Goal: Download file/media

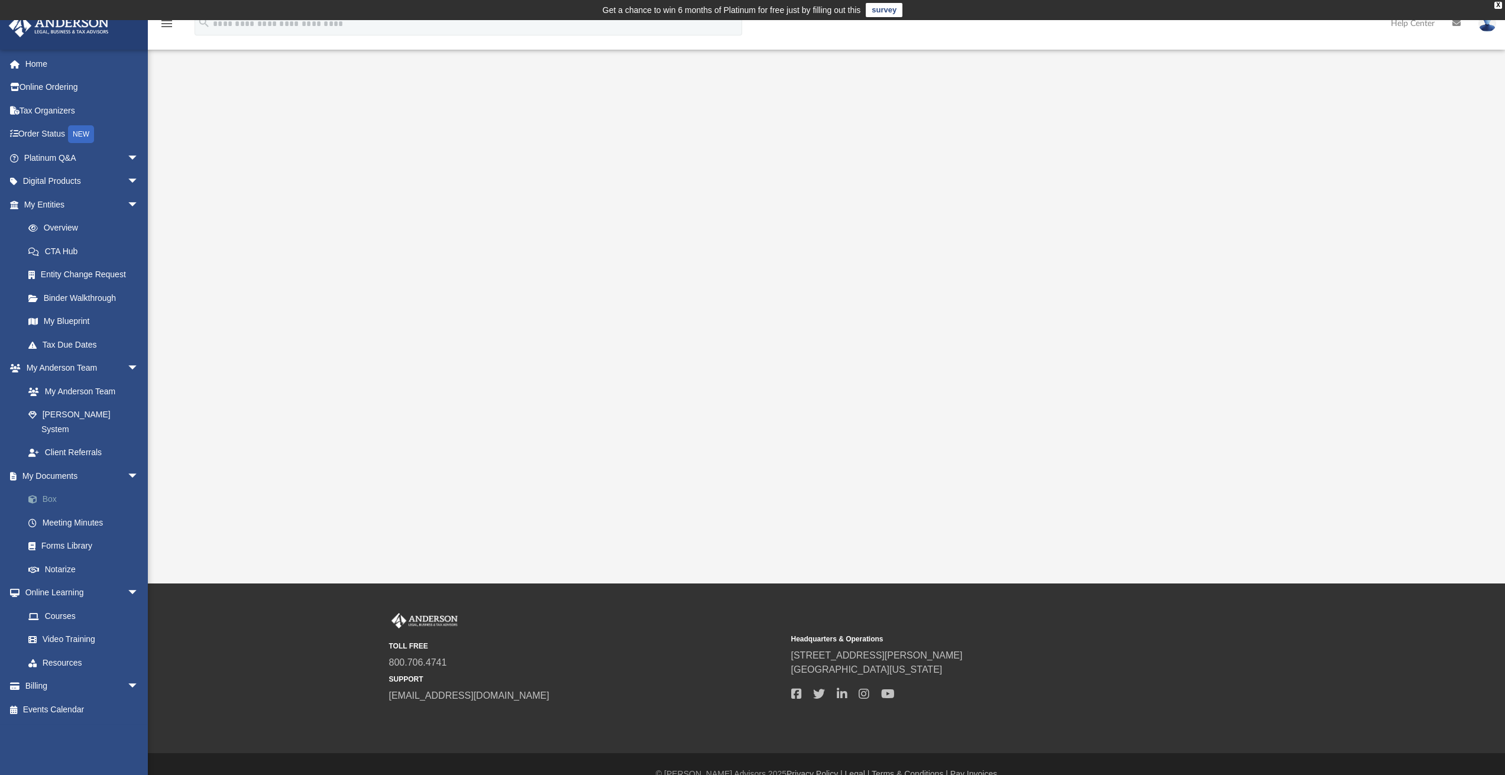
click at [46, 488] on link "Box" at bounding box center [87, 500] width 140 height 24
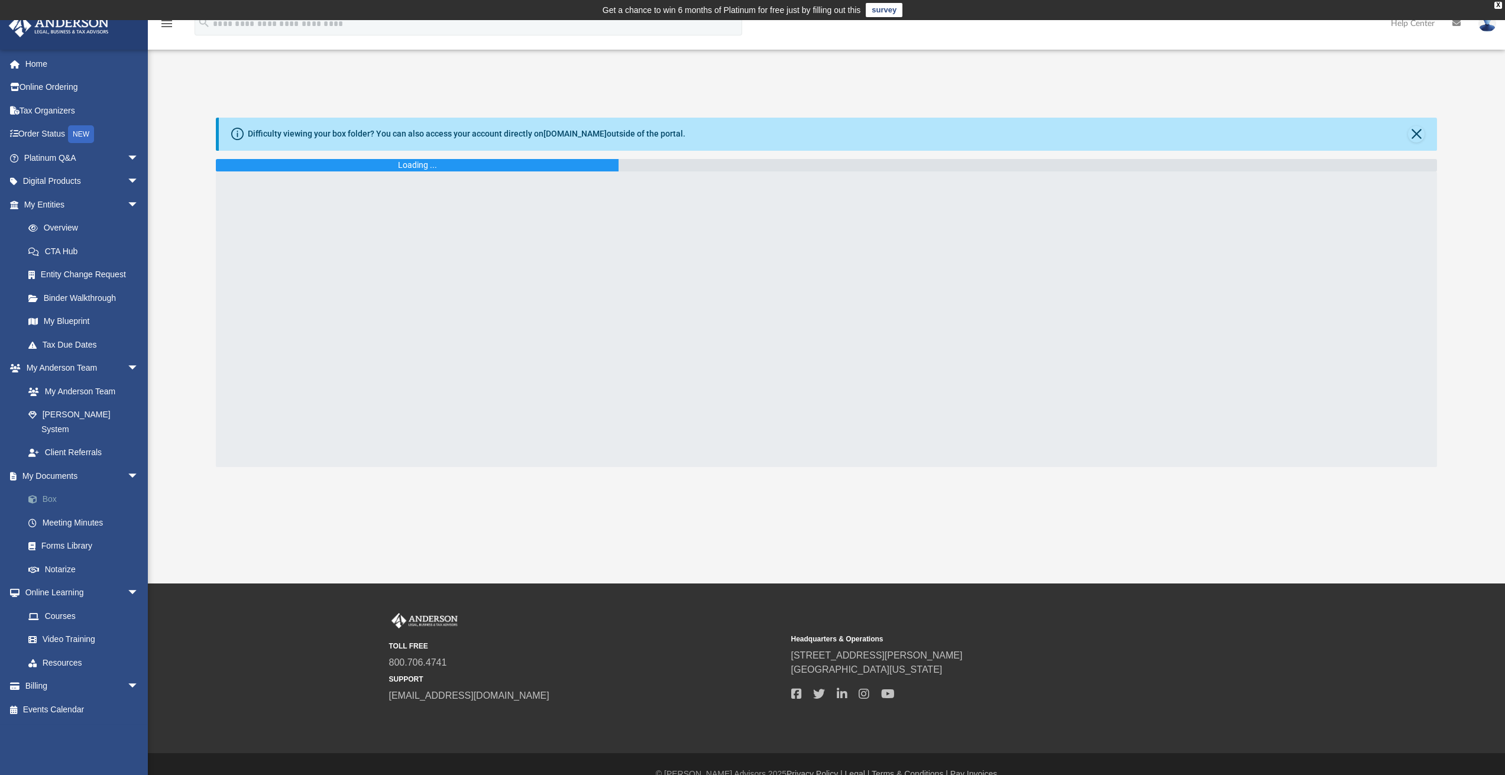
click at [46, 488] on link "Box" at bounding box center [87, 500] width 140 height 24
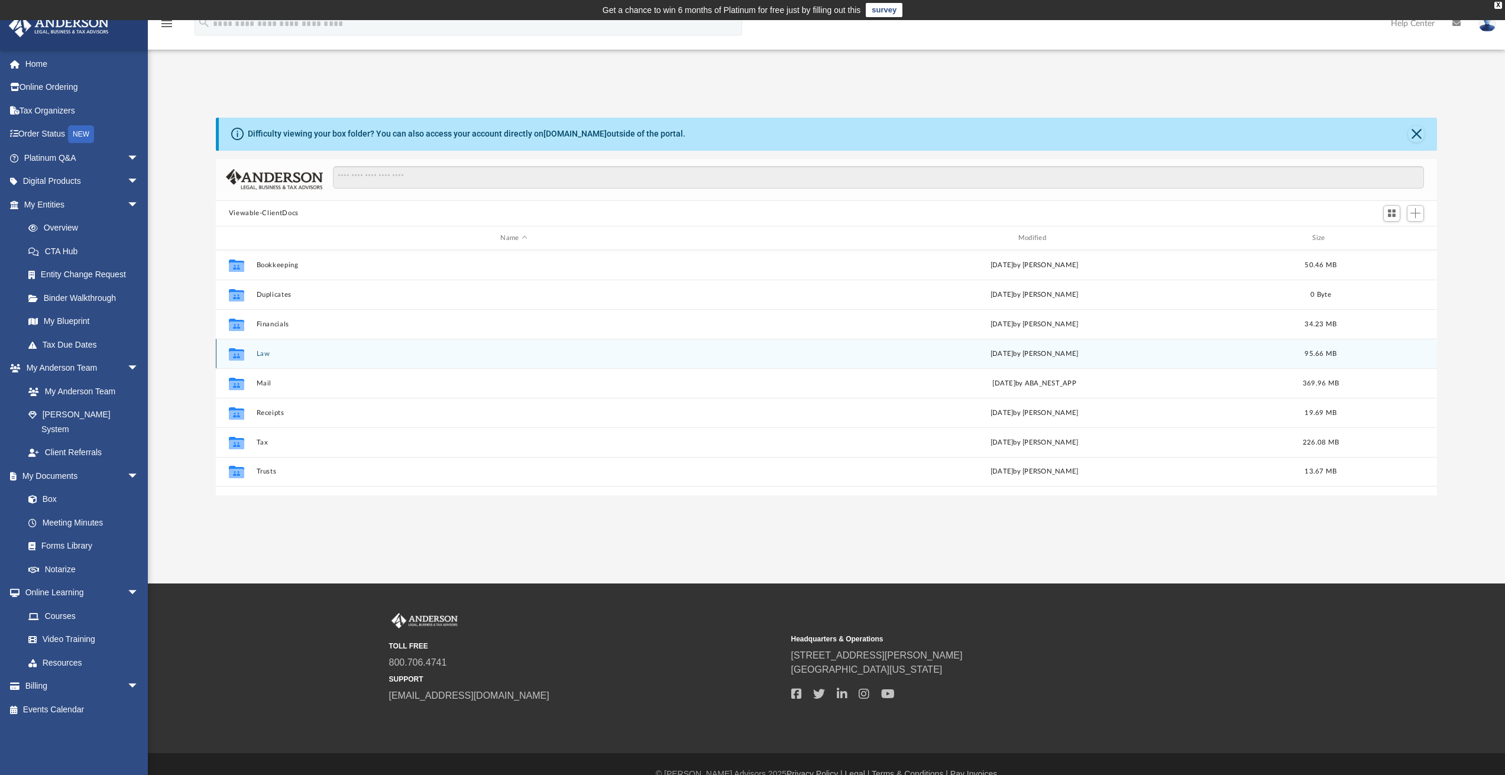
scroll to position [260, 1212]
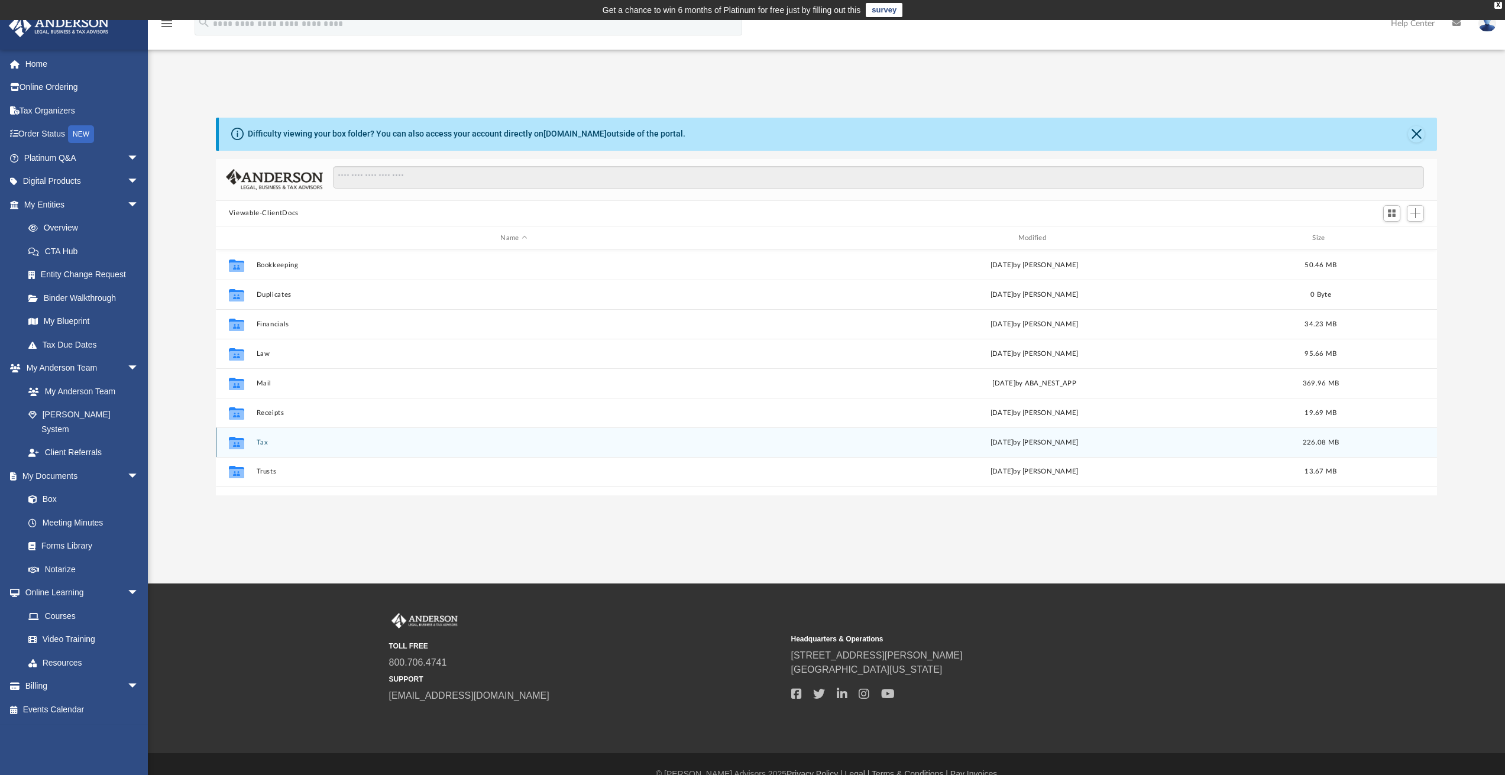
click at [273, 445] on button "Tax" at bounding box center [513, 443] width 515 height 8
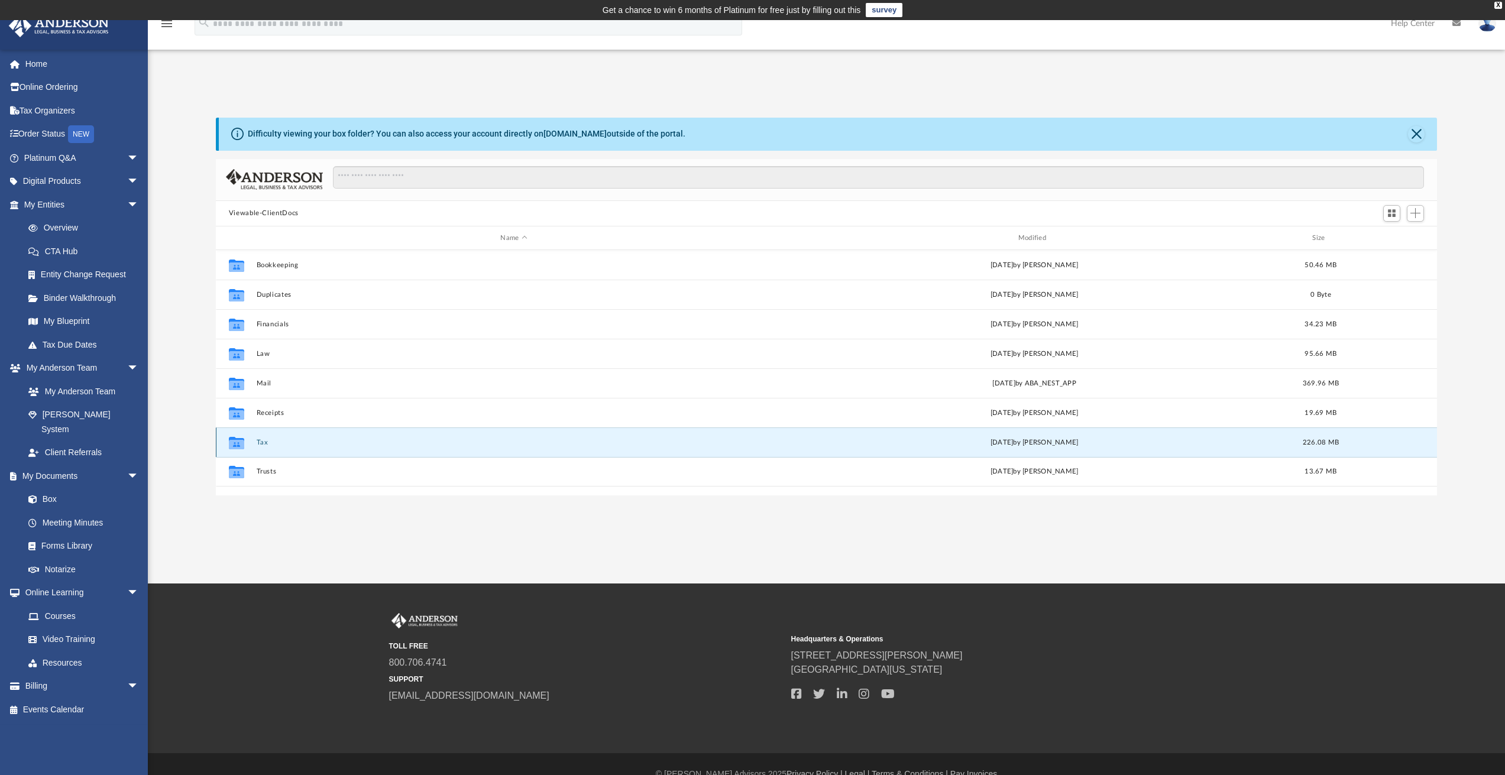
click at [273, 445] on button "Tax" at bounding box center [513, 443] width 515 height 8
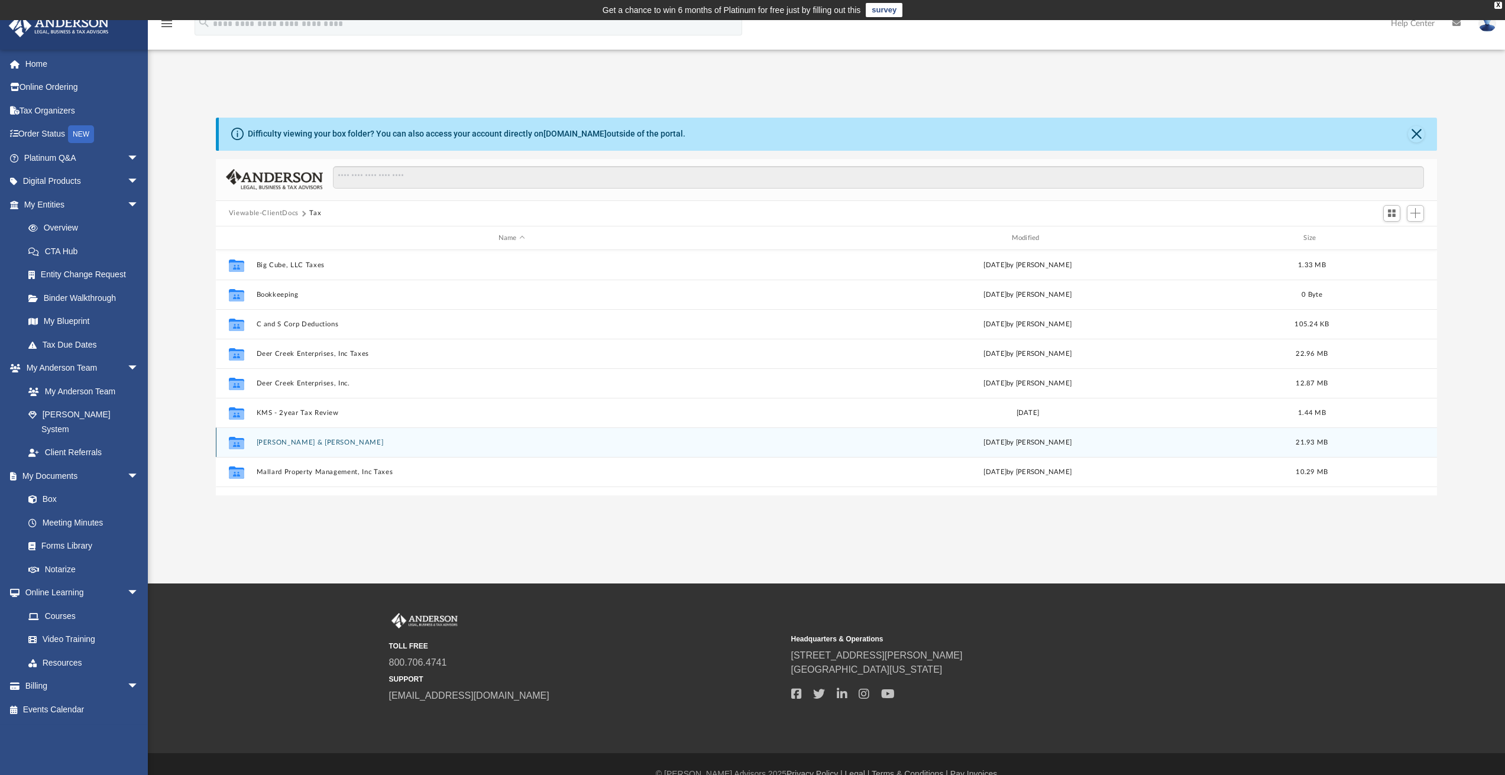
click at [270, 440] on button "[PERSON_NAME] & [PERSON_NAME]" at bounding box center [511, 443] width 511 height 8
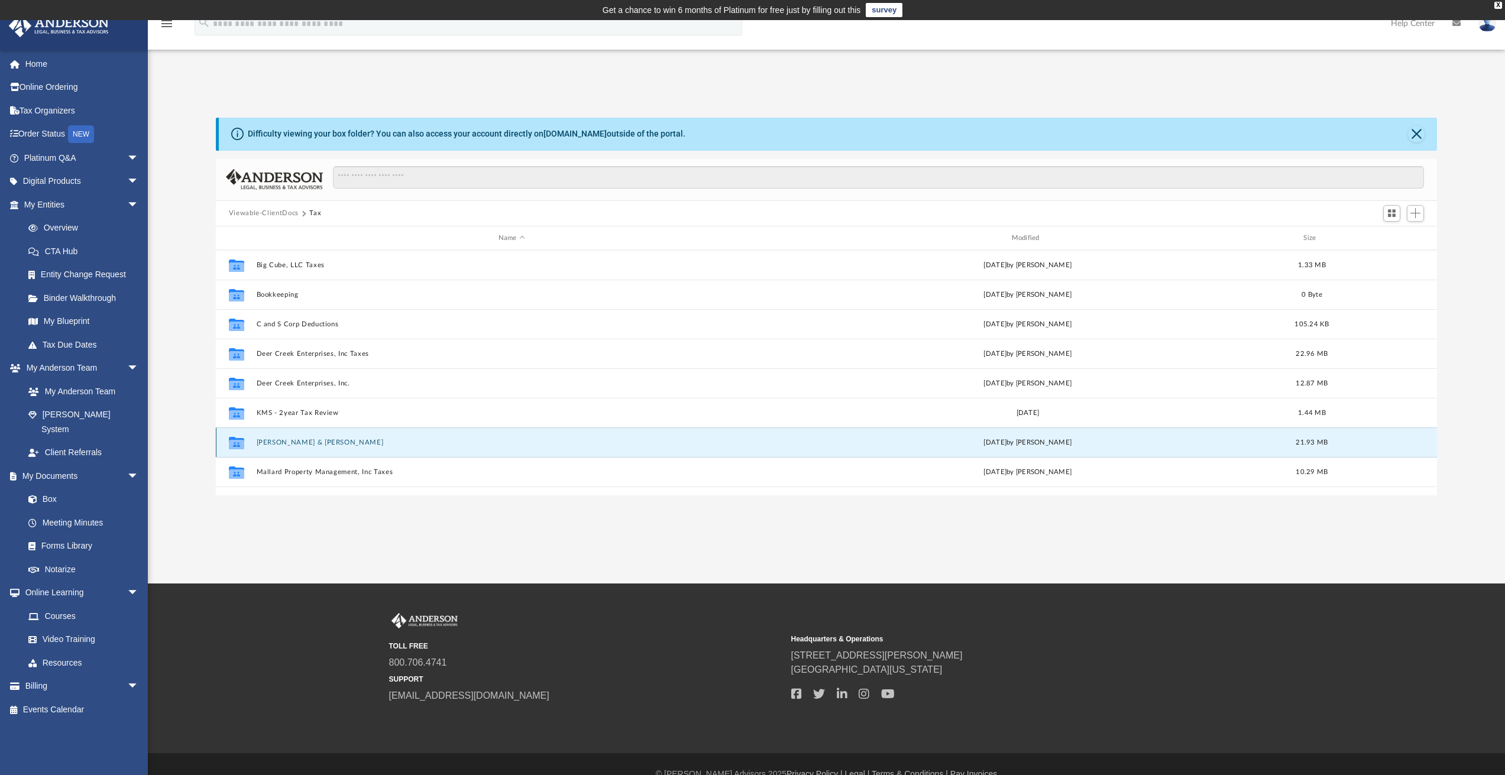
click at [270, 440] on button "[PERSON_NAME] & [PERSON_NAME]" at bounding box center [511, 443] width 511 height 8
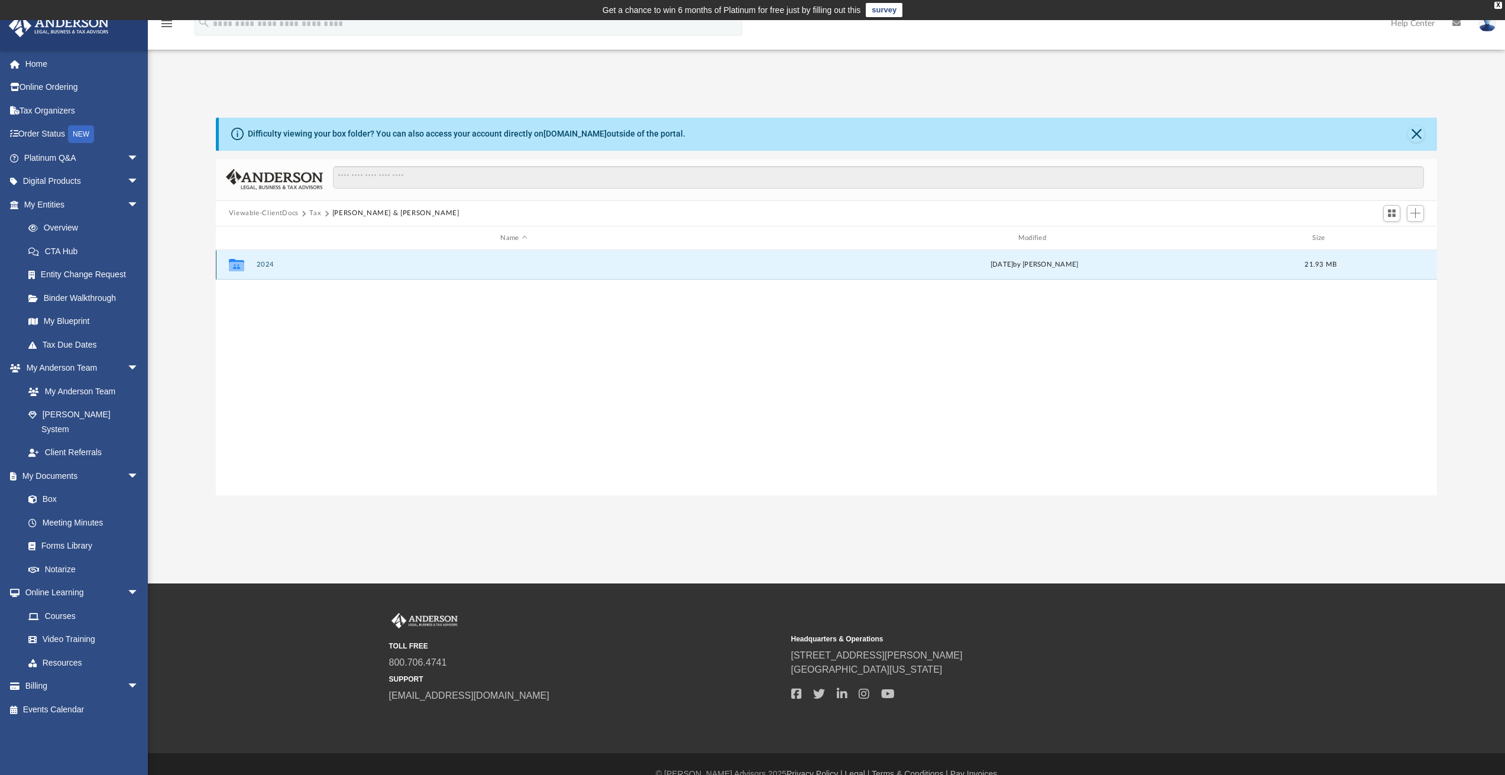
click at [266, 266] on button "2024" at bounding box center [513, 265] width 515 height 8
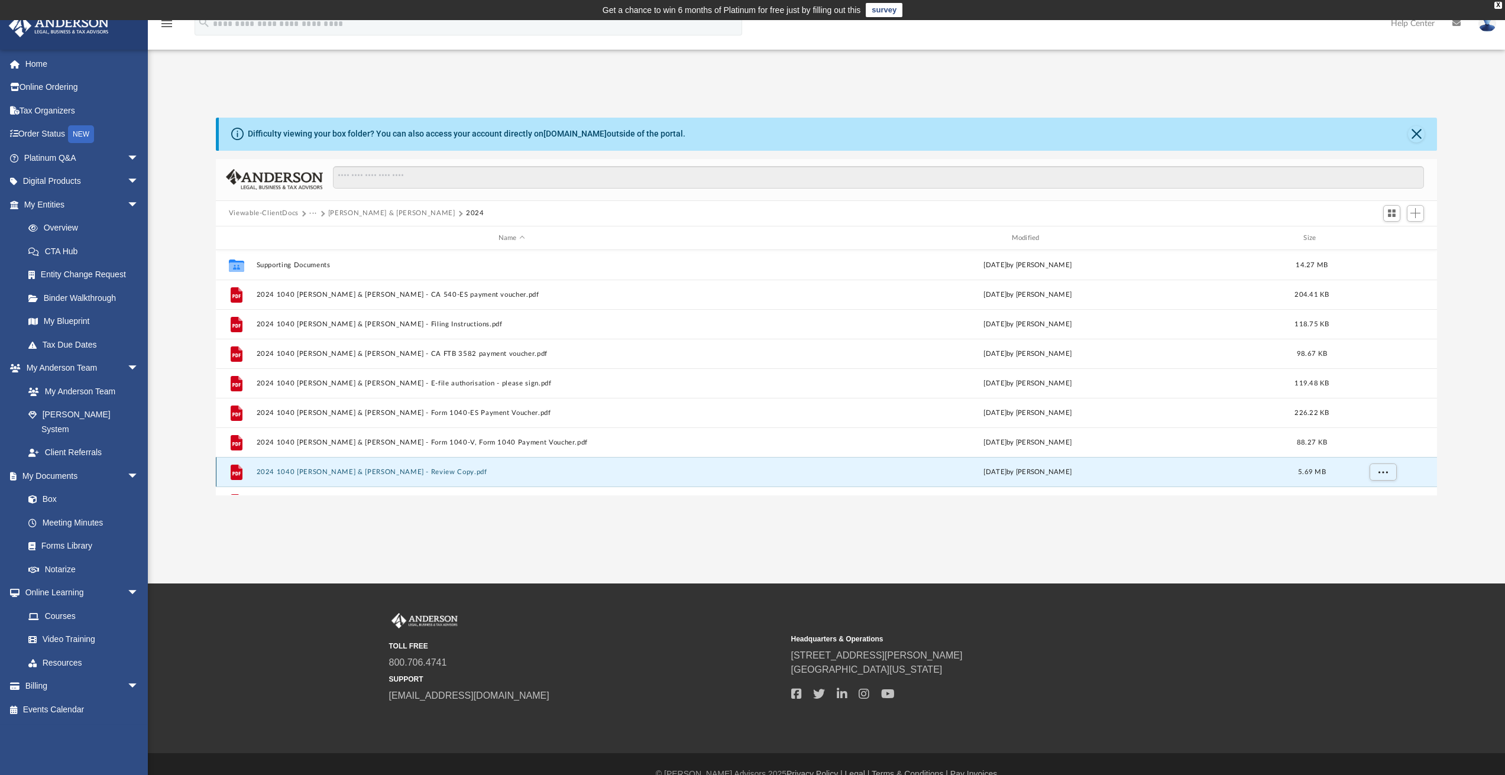
click at [344, 471] on button "2024 1040 [PERSON_NAME] & [PERSON_NAME] - Review Copy.pdf" at bounding box center [511, 472] width 511 height 8
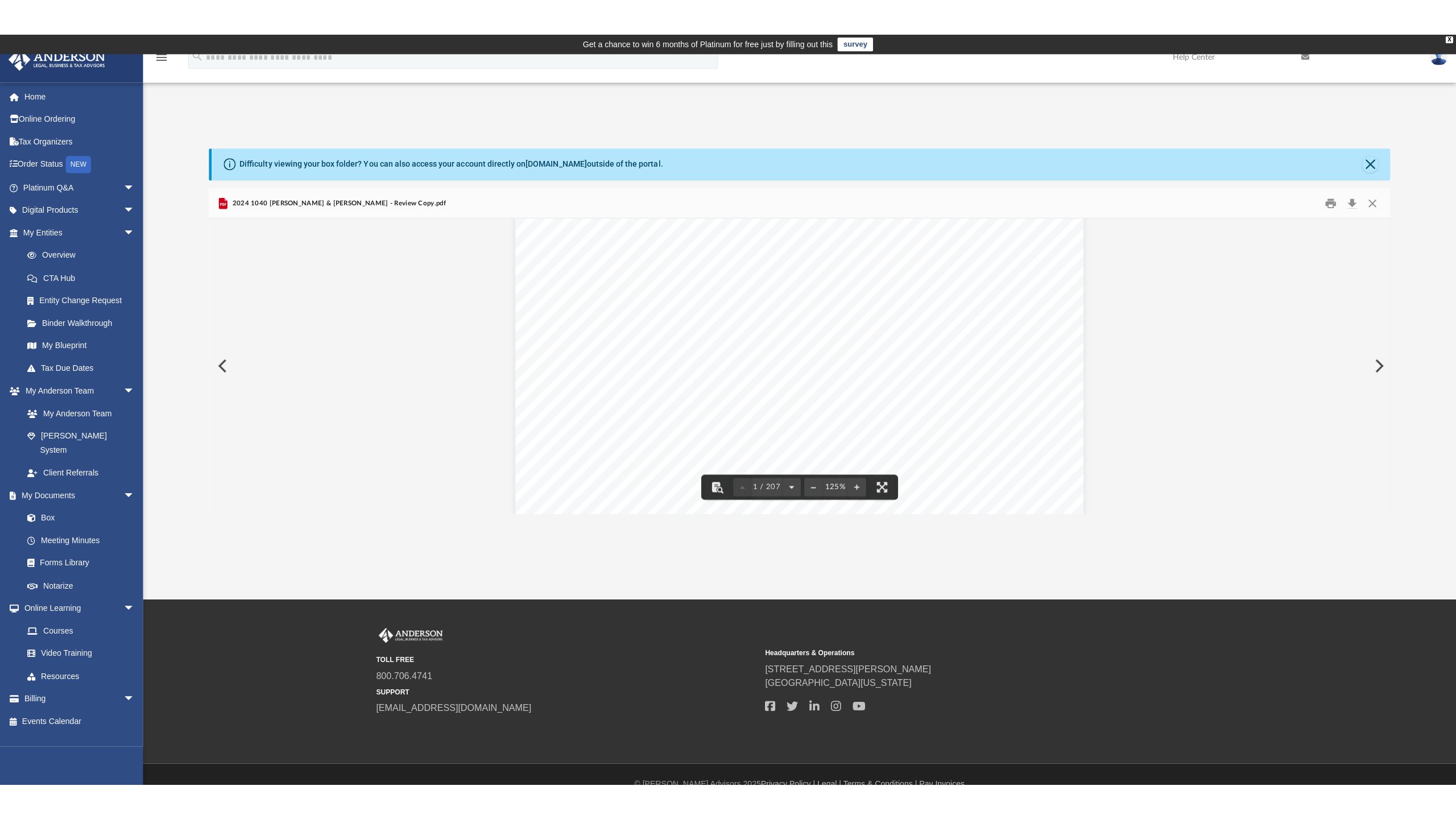
scroll to position [511, 0]
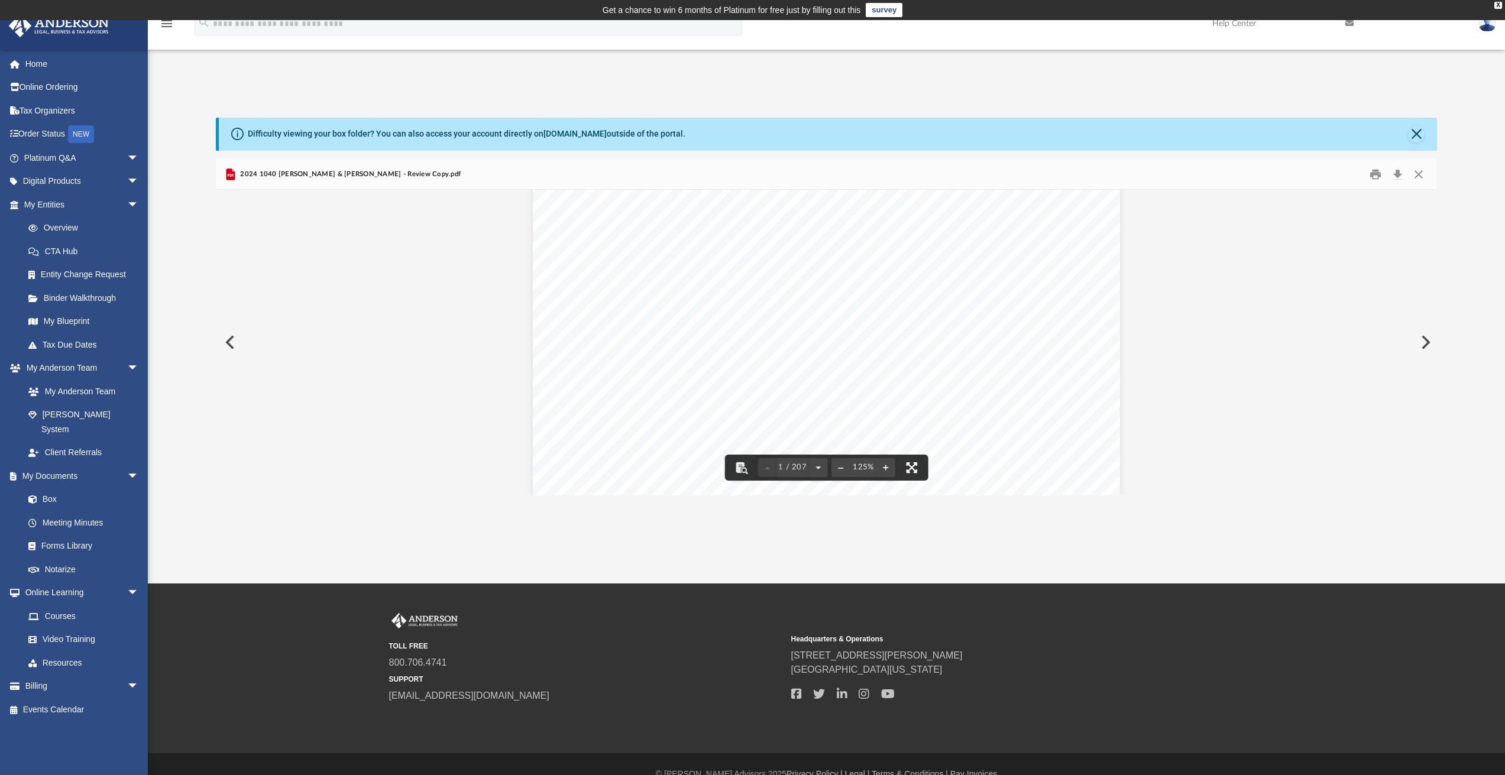
click at [911, 467] on button "File preview" at bounding box center [912, 468] width 26 height 26
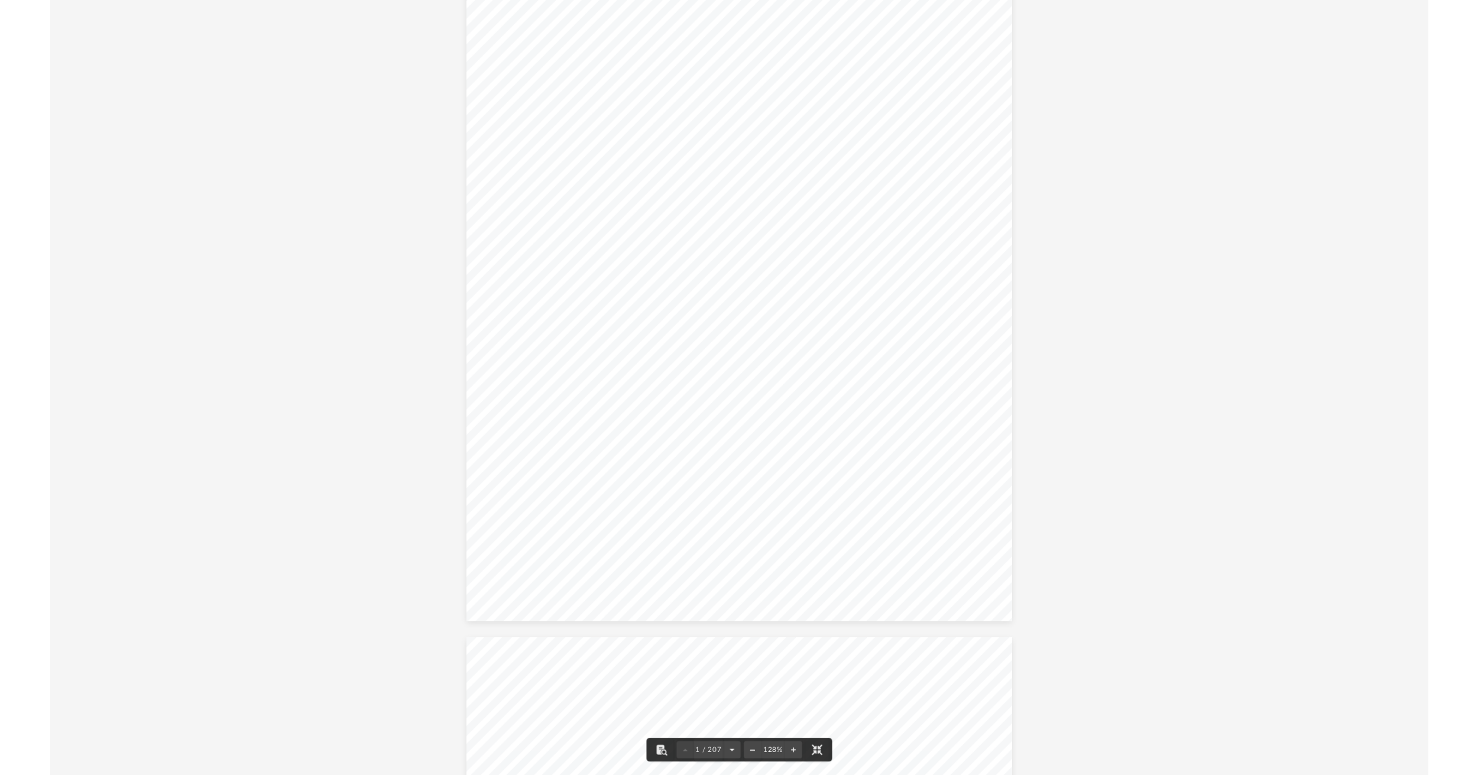
scroll to position [0, 0]
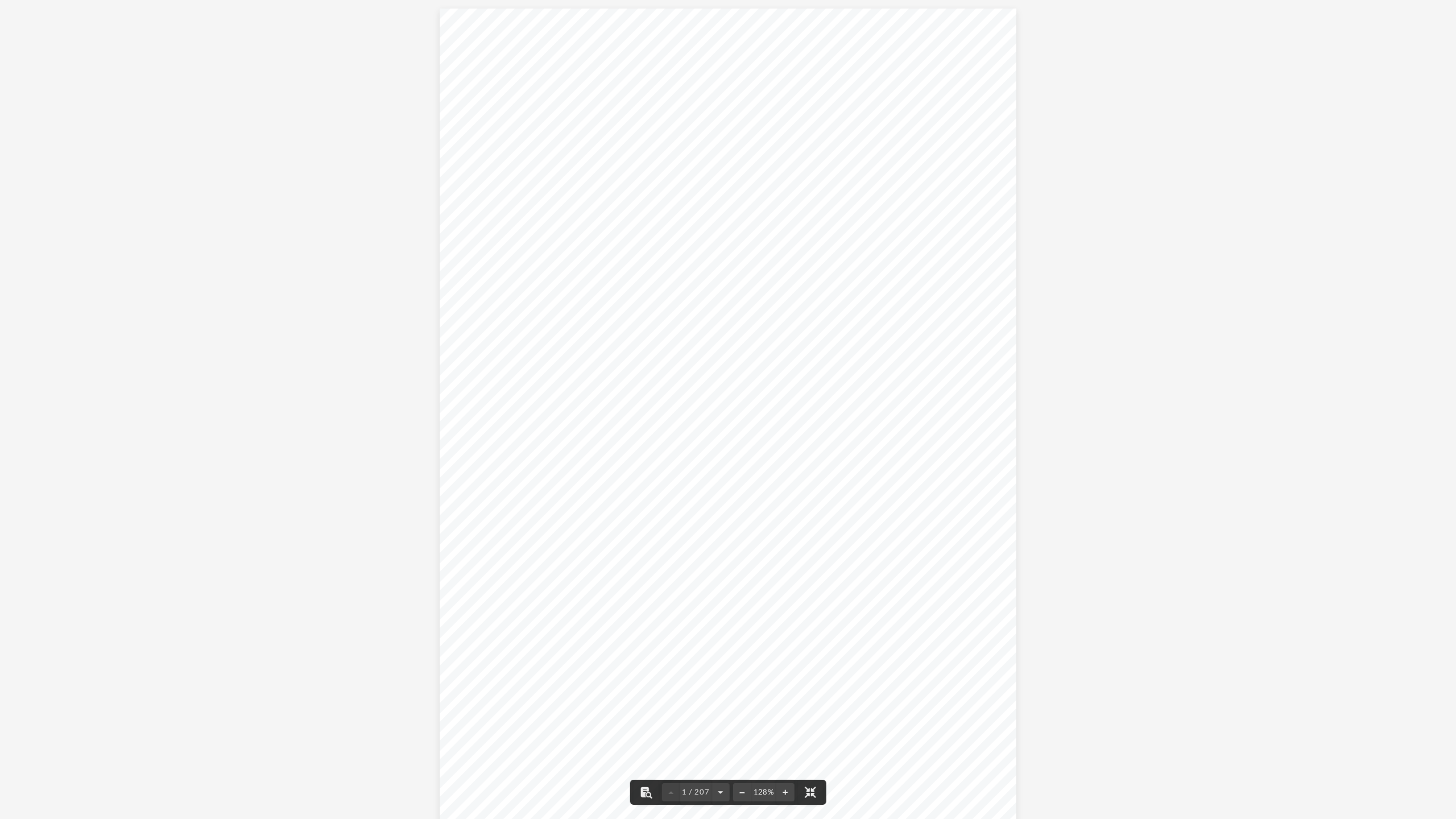
click at [808, 745] on button "File preview" at bounding box center [810, 792] width 25 height 25
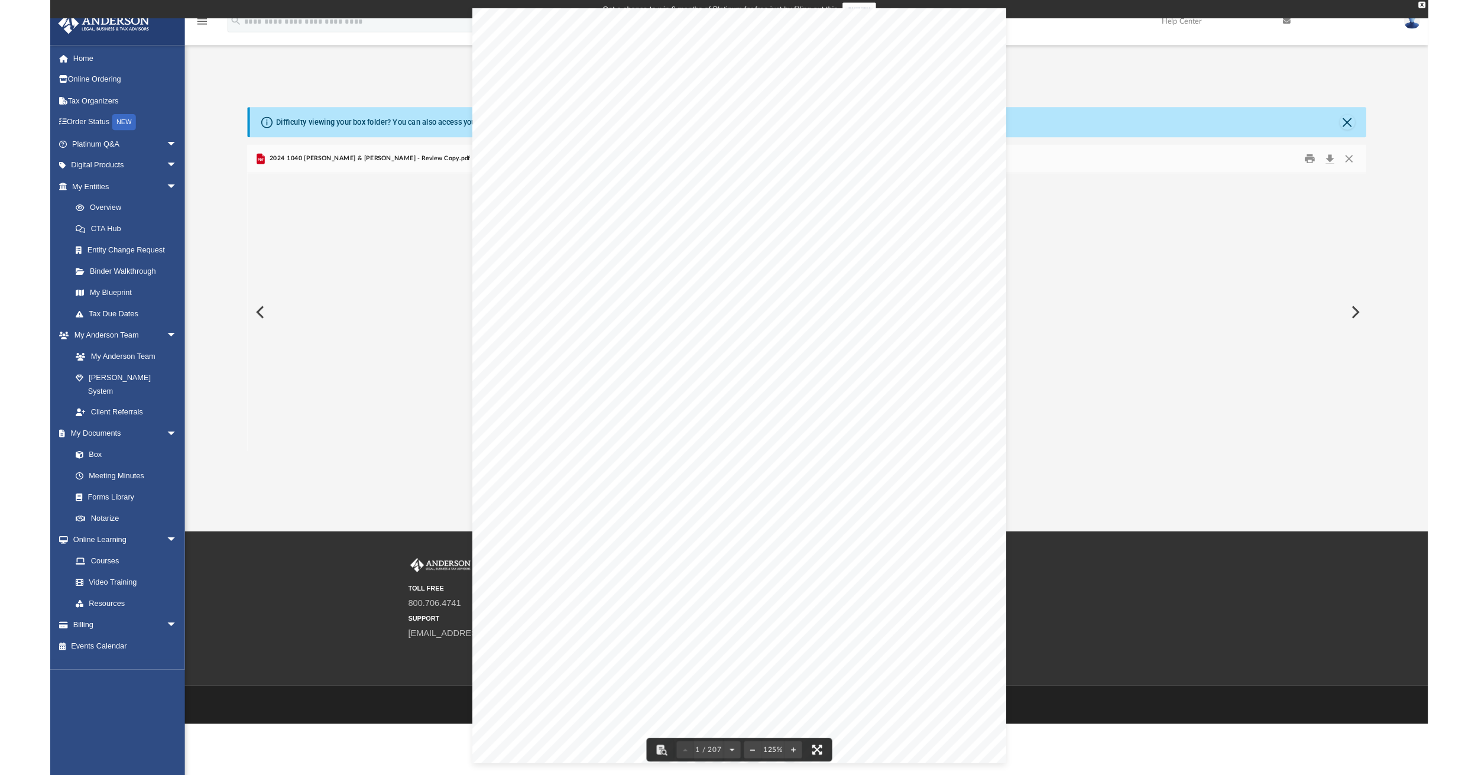
scroll to position [260, 1189]
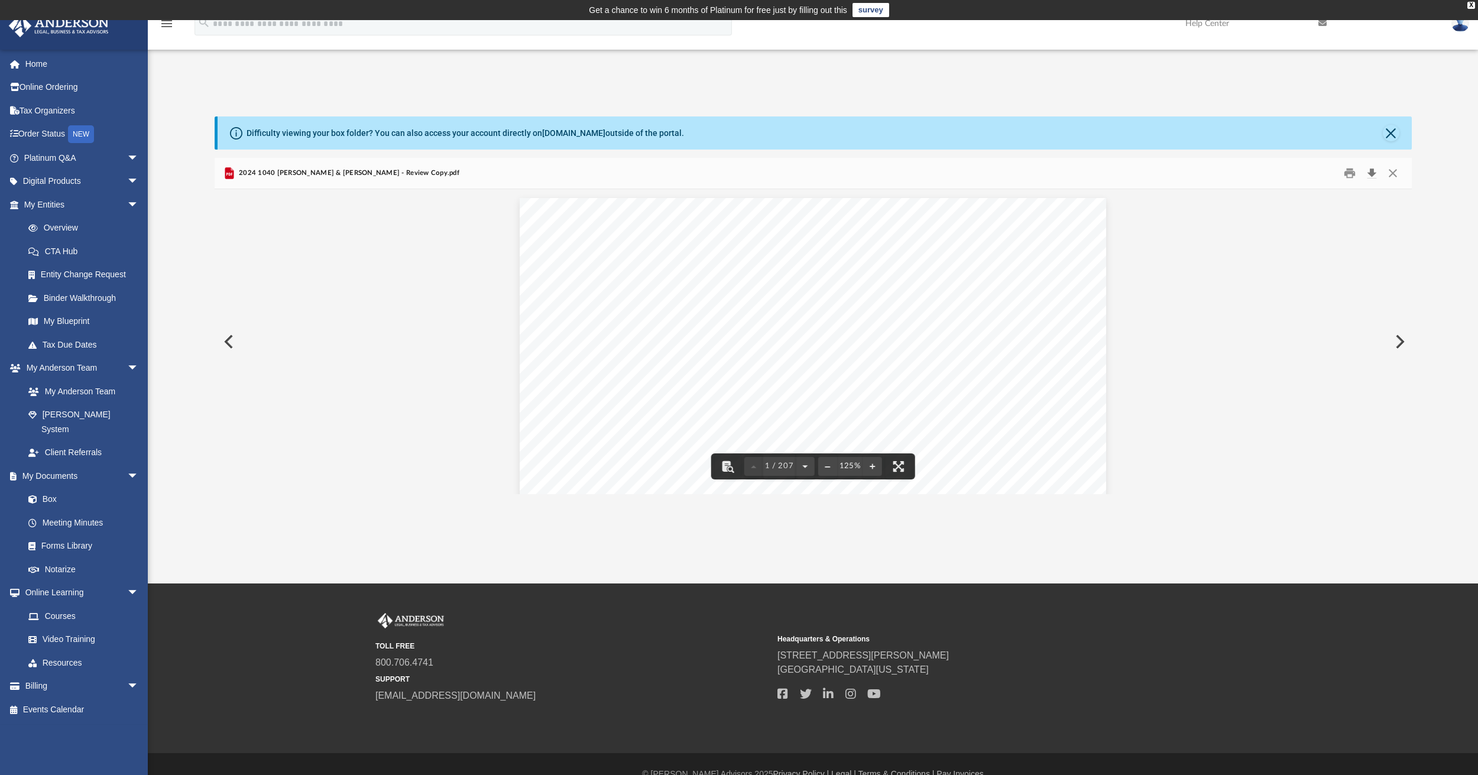
click at [1373, 173] on button "Download" at bounding box center [1372, 173] width 21 height 18
